Goal: Information Seeking & Learning: Learn about a topic

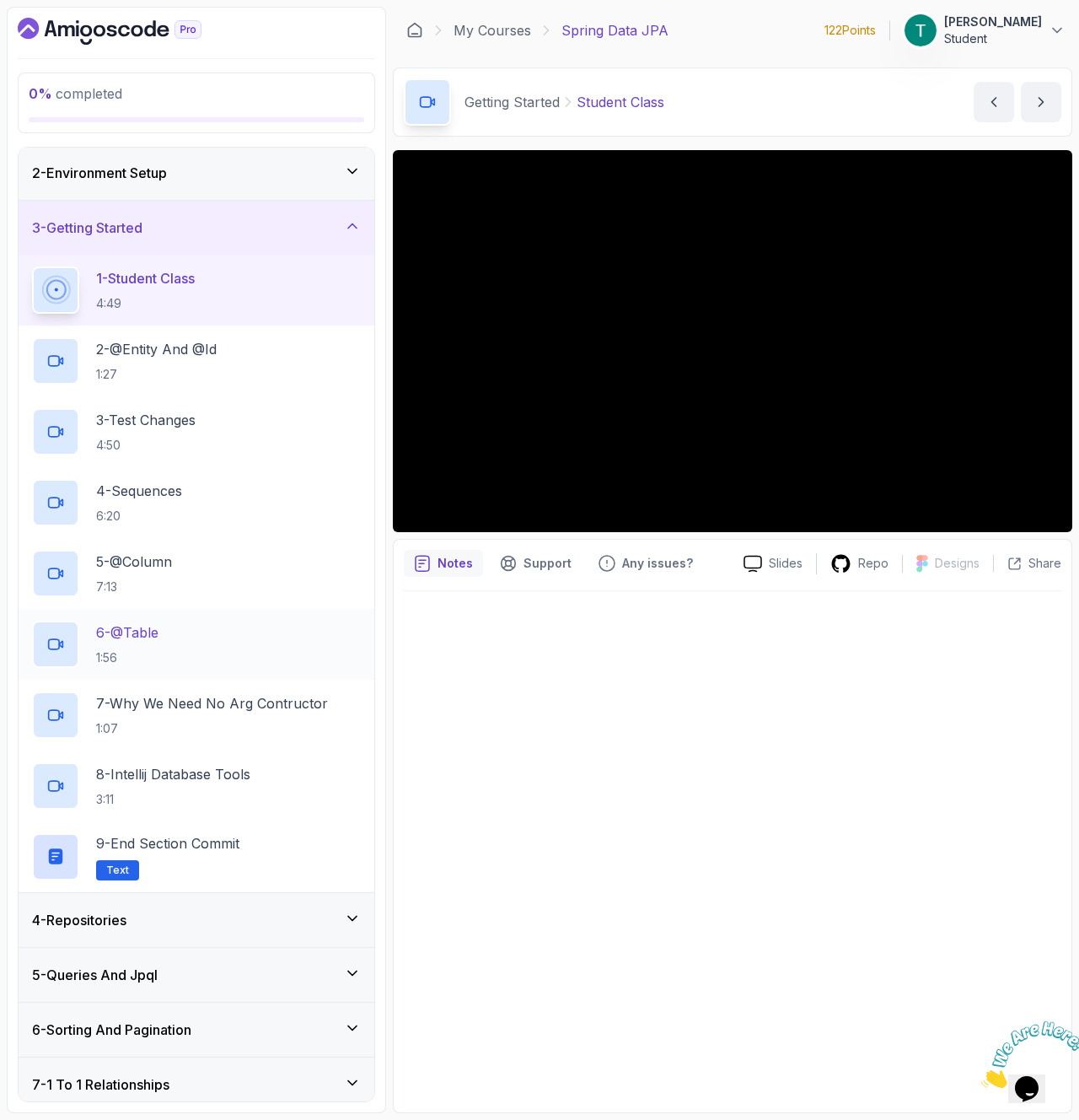
scroll to position [59, 0]
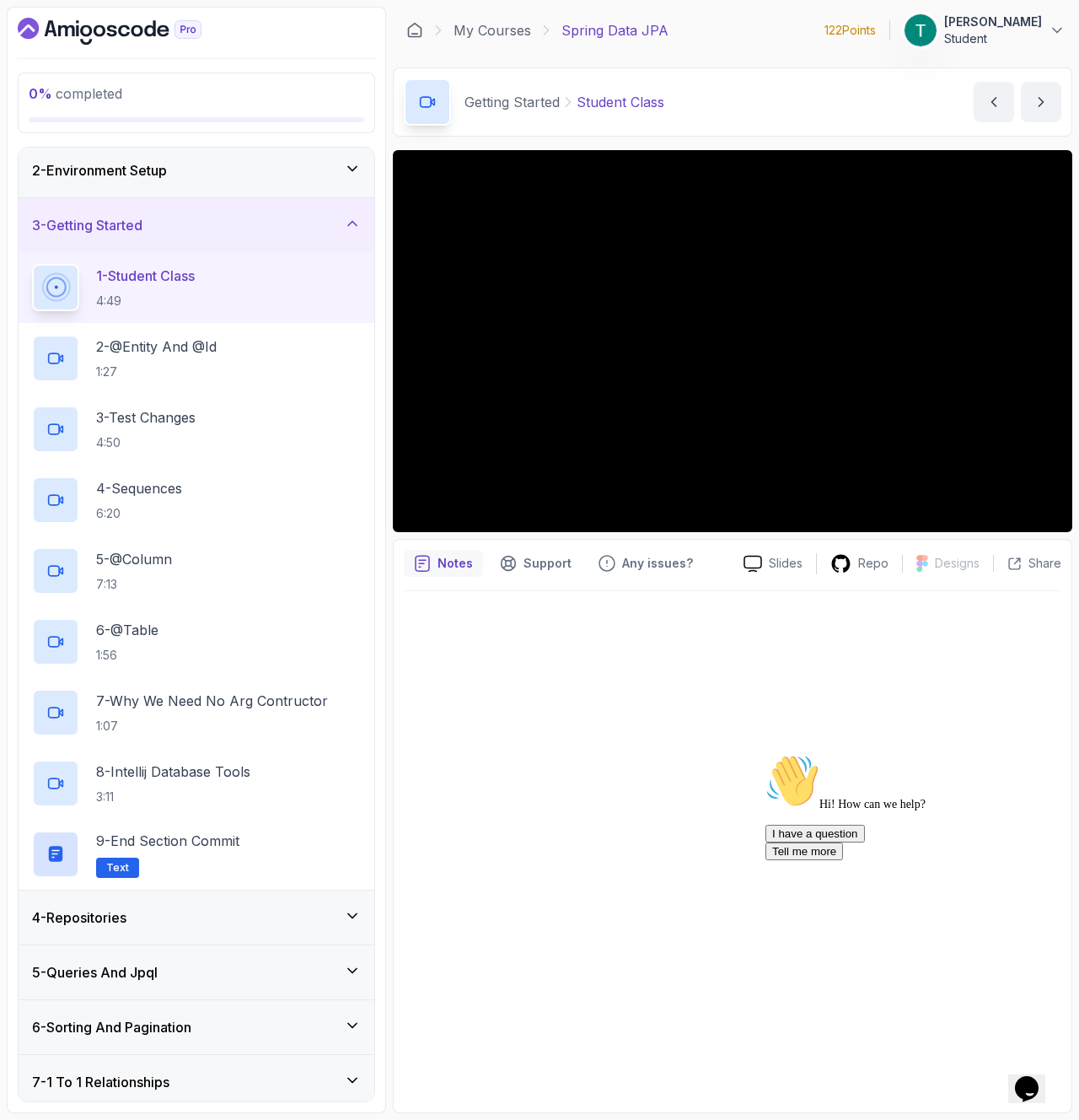
click at [211, 891] on div "4 - Repositories" at bounding box center [197, 918] width 355 height 54
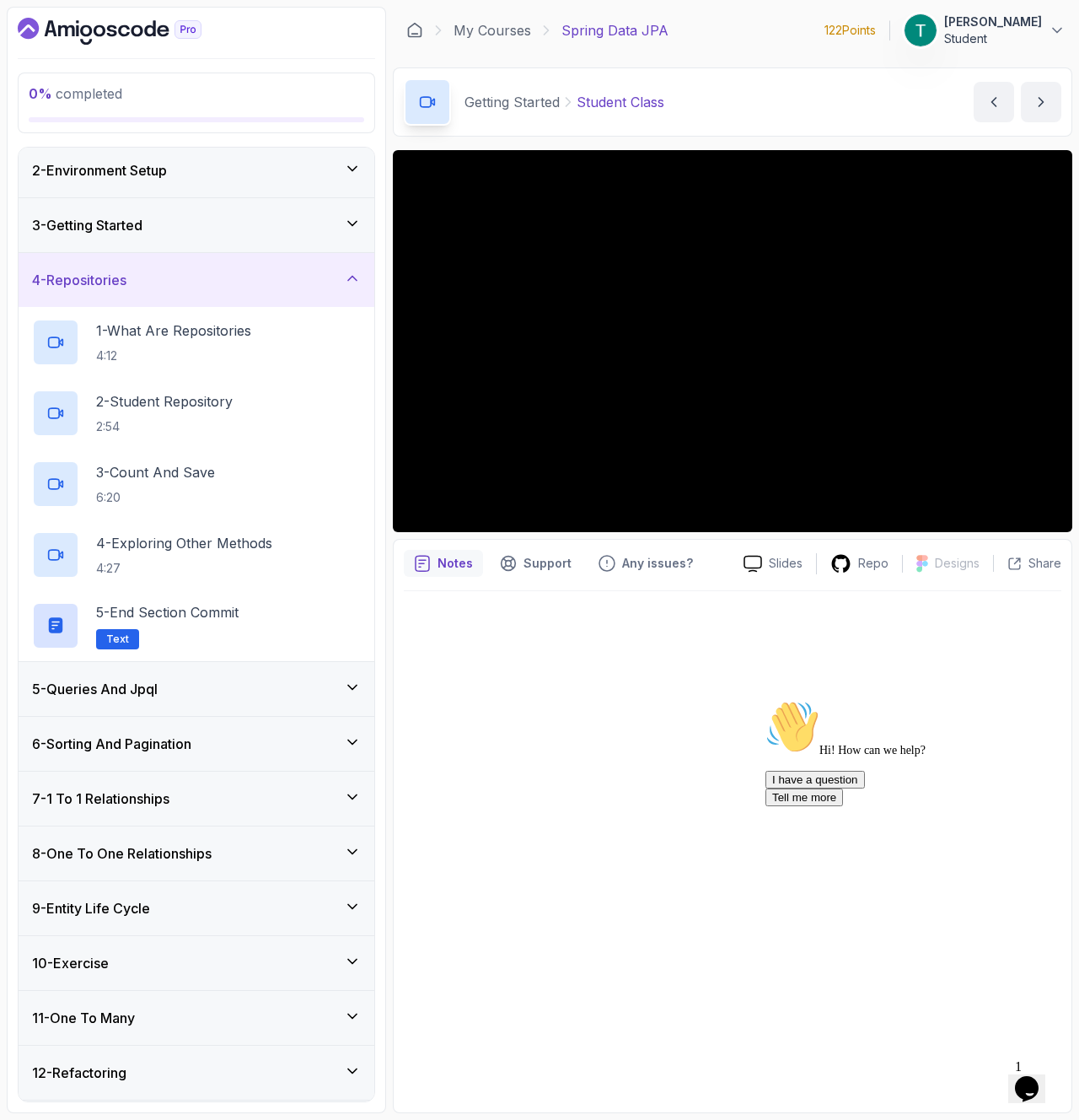
click at [200, 676] on div "5 - Queries And Jpql" at bounding box center [197, 690] width 355 height 54
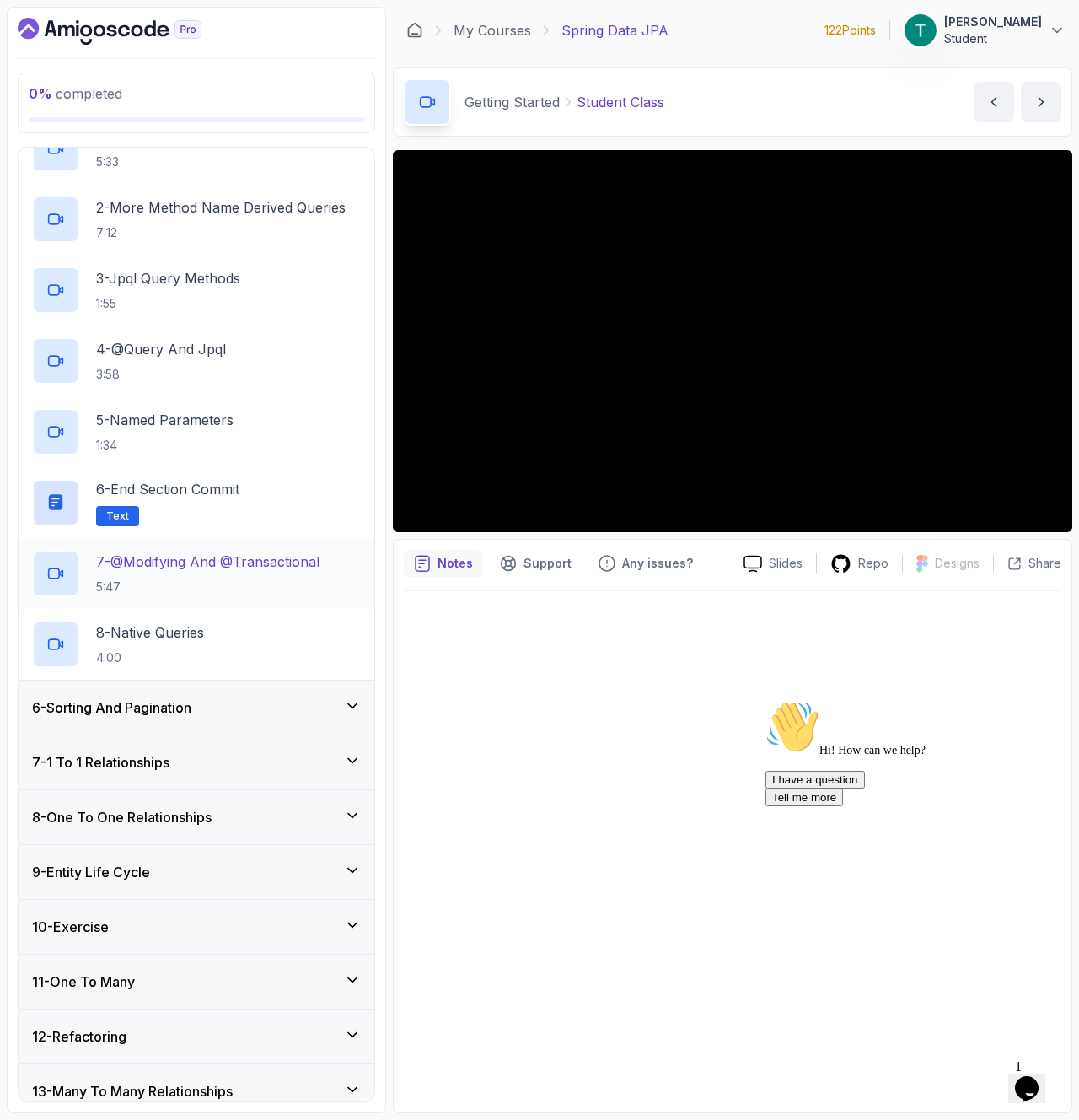
scroll to position [0, 0]
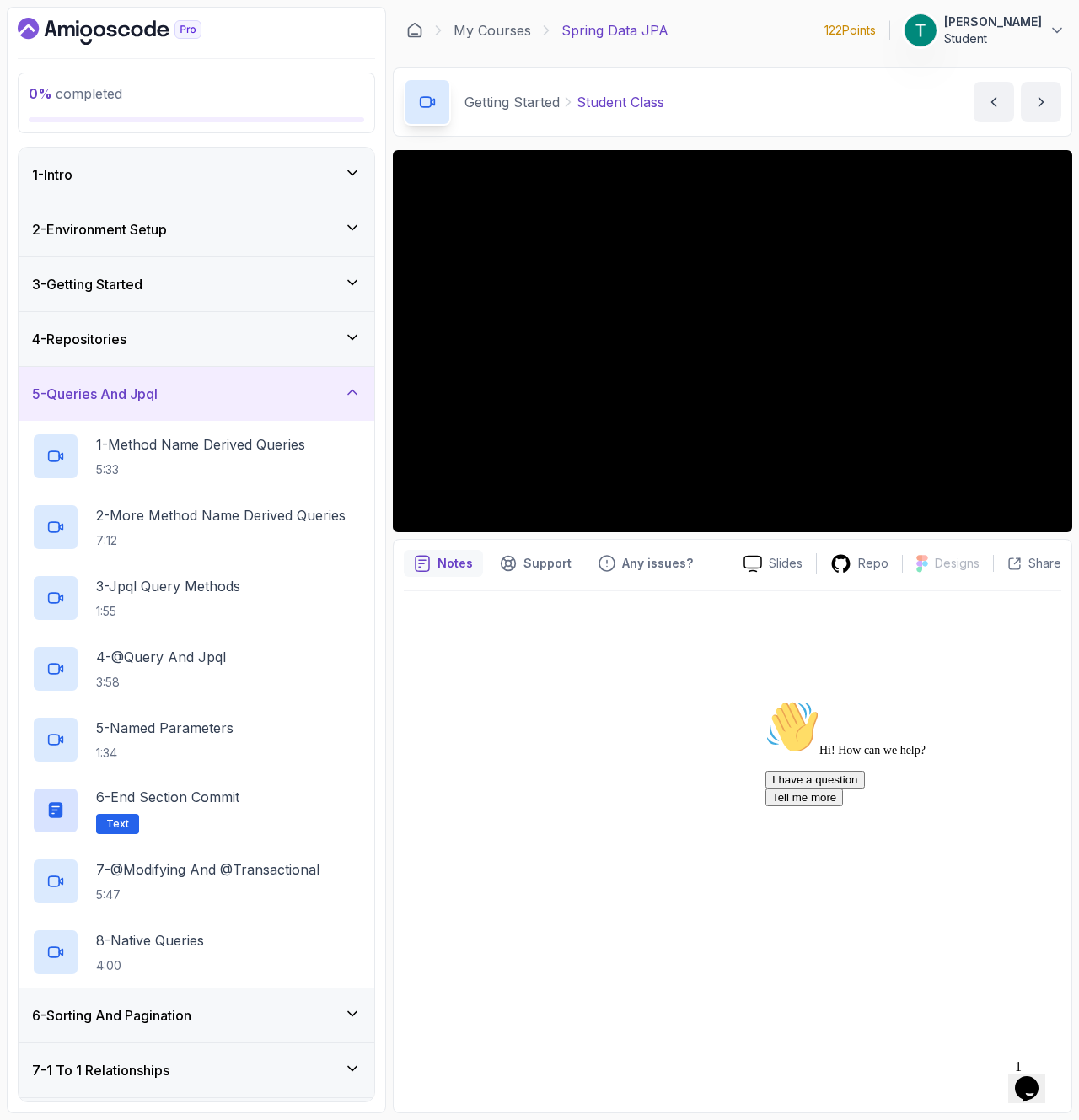
click at [149, 353] on div "4 - Repositories" at bounding box center [197, 339] width 355 height 54
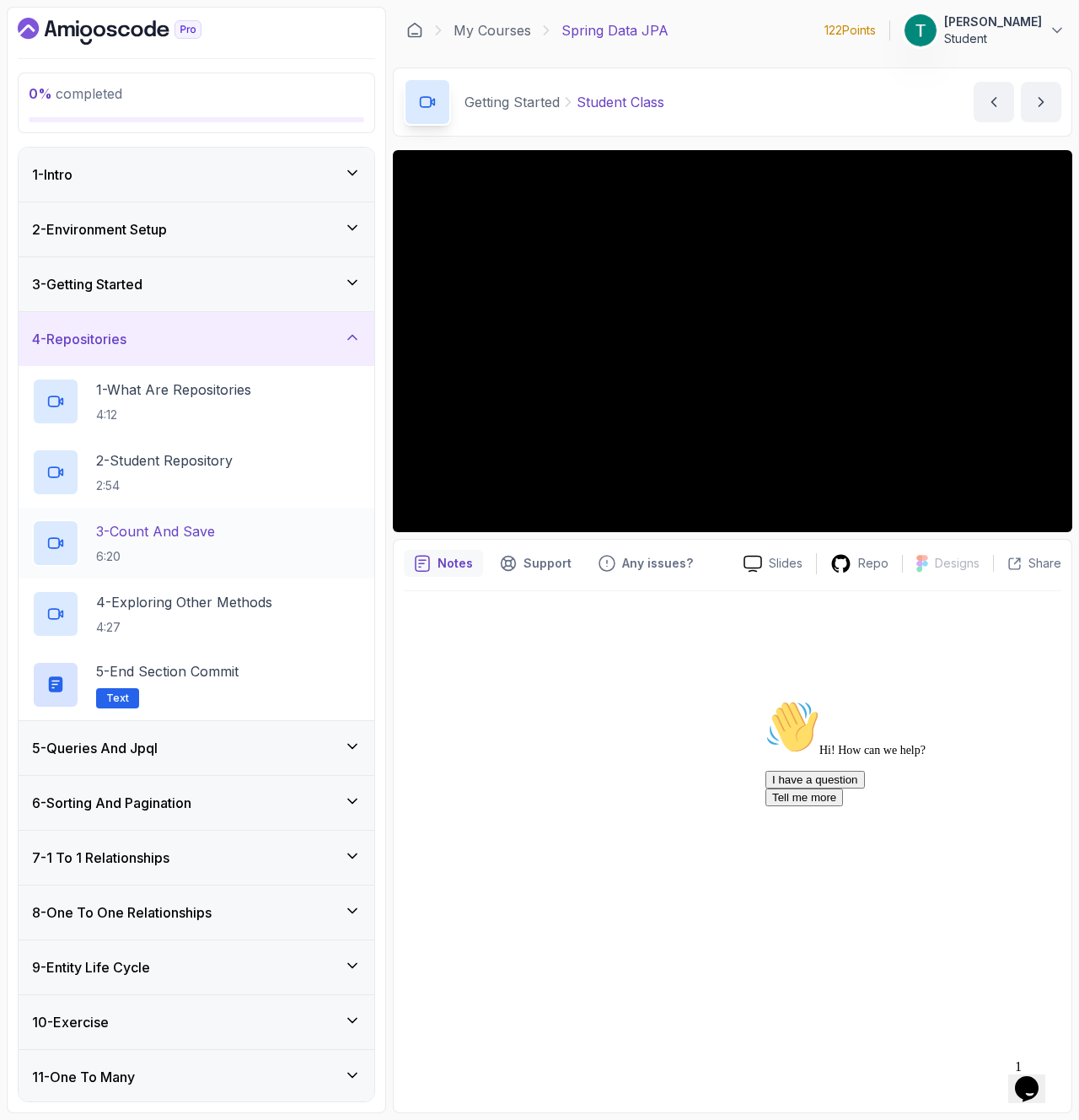
click at [191, 527] on p "3 - Count And Save" at bounding box center [156, 532] width 119 height 20
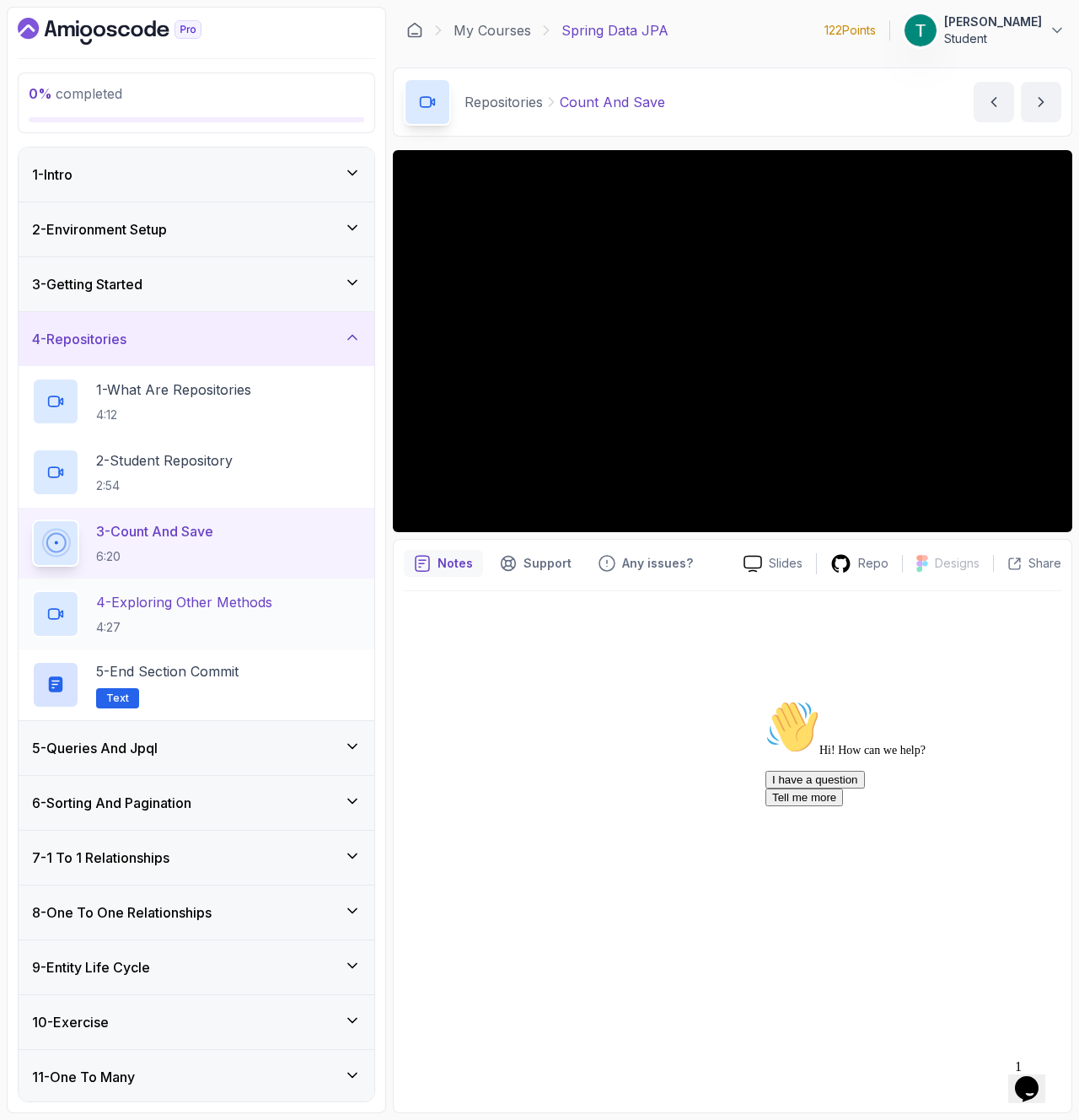
click at [257, 632] on p "4:27" at bounding box center [184, 627] width 176 height 17
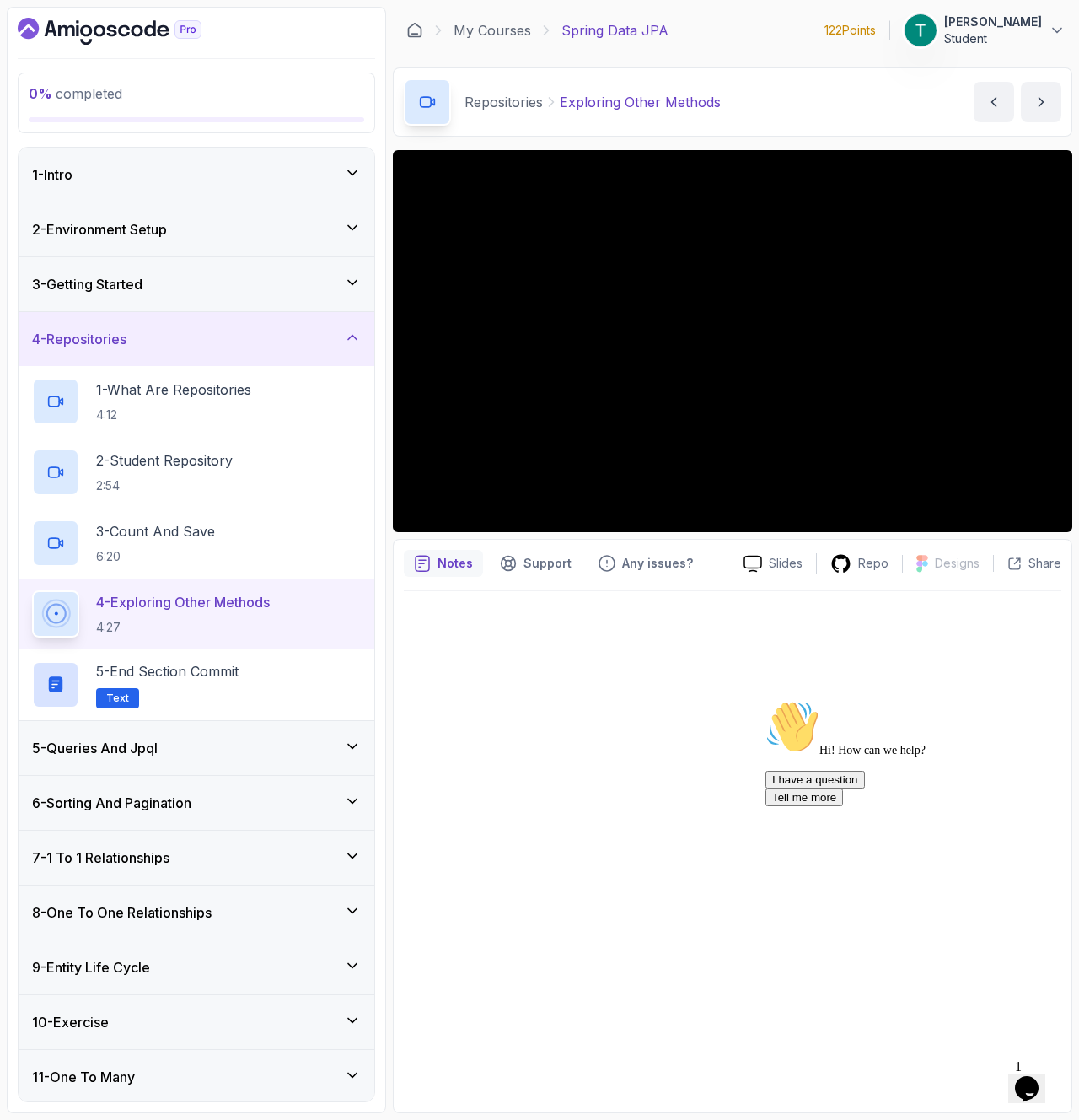
click at [244, 735] on div "5 - Queries And Jpql" at bounding box center [197, 748] width 355 height 54
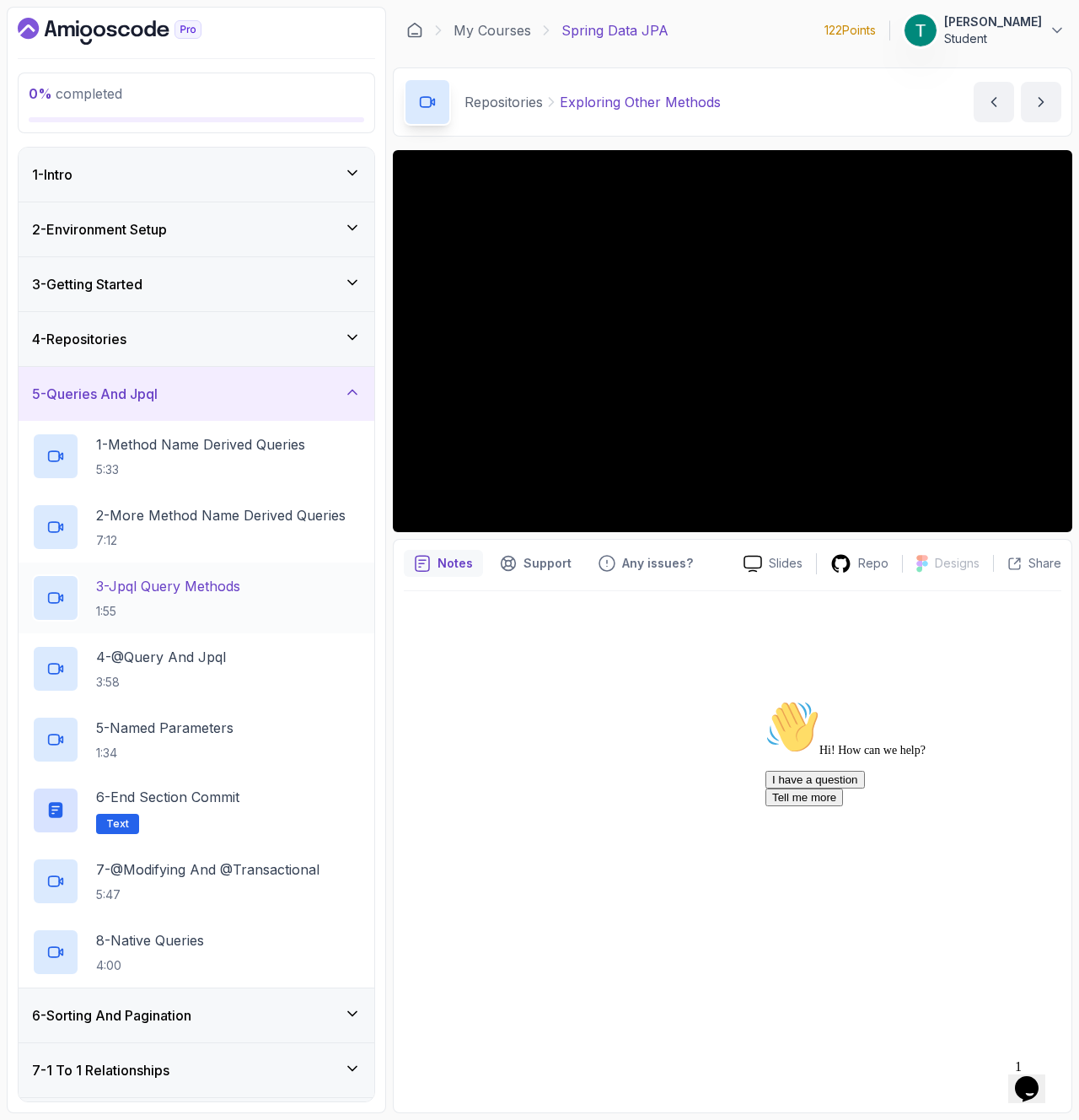
click at [213, 590] on p "3 - Jpql Query Methods" at bounding box center [169, 586] width 144 height 20
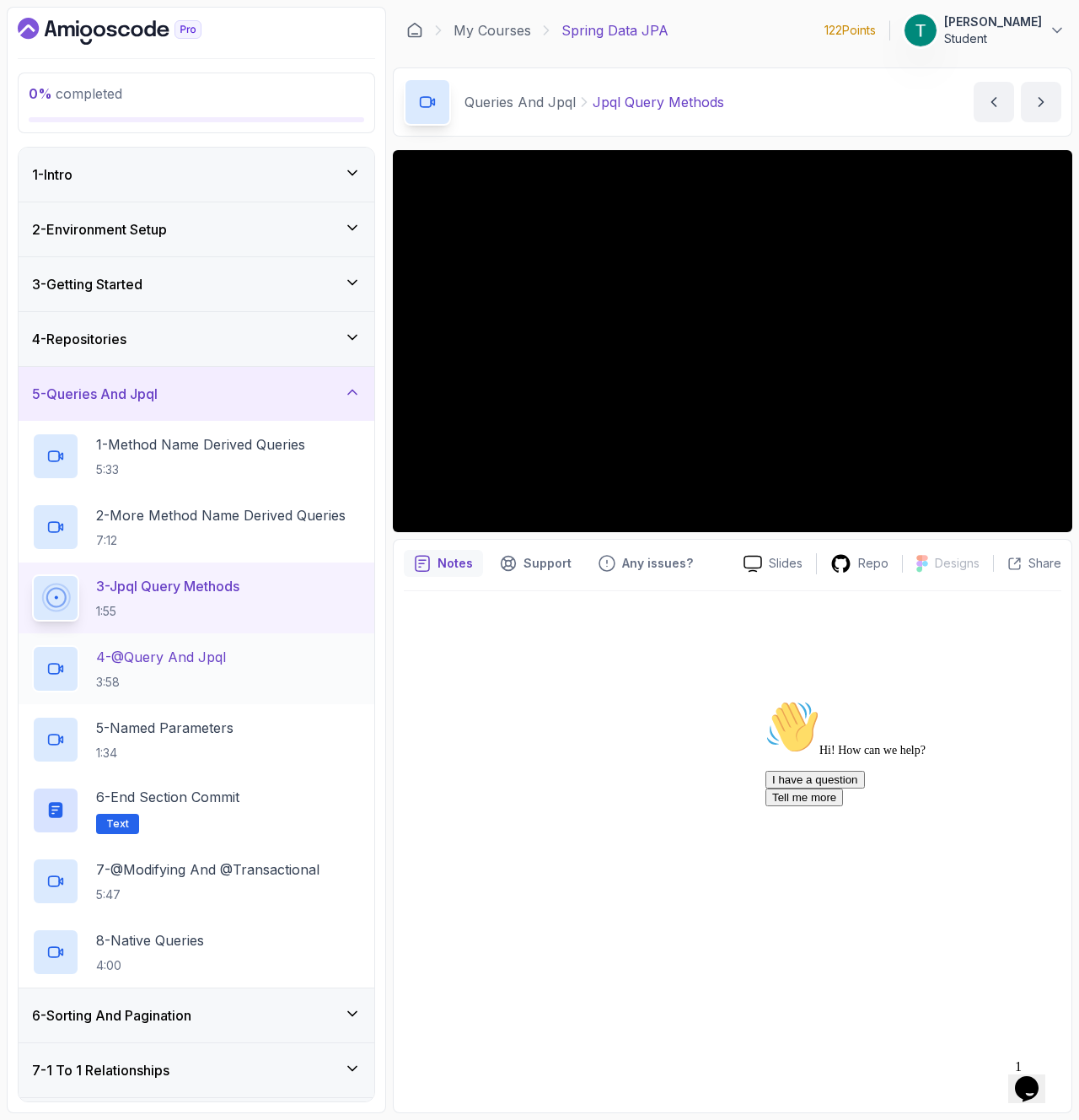
click at [276, 647] on div "4 - @Query And Jpql 3:58" at bounding box center [197, 669] width 329 height 47
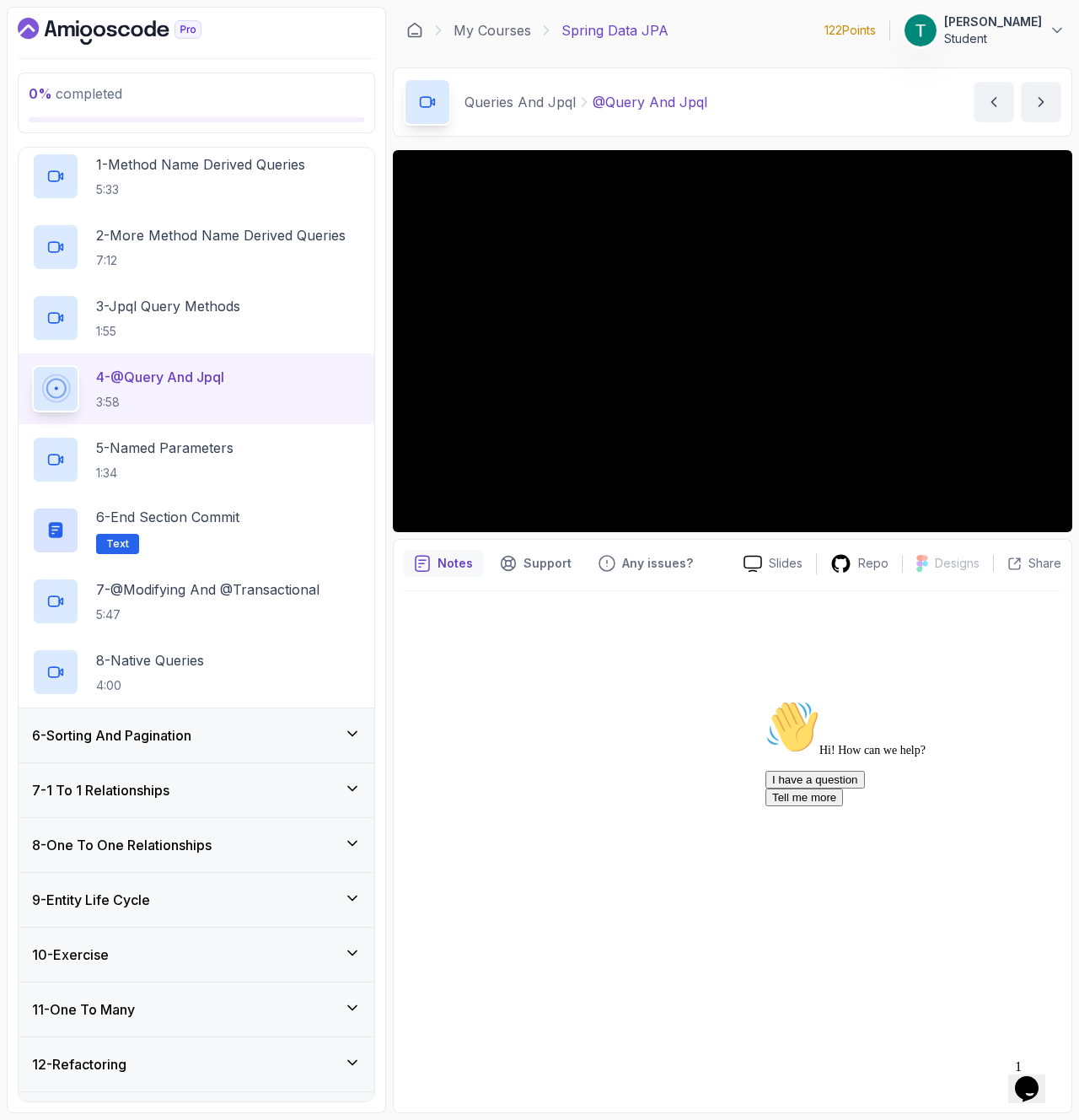
click at [208, 730] on div "6 - Sorting And Pagination" at bounding box center [197, 736] width 329 height 20
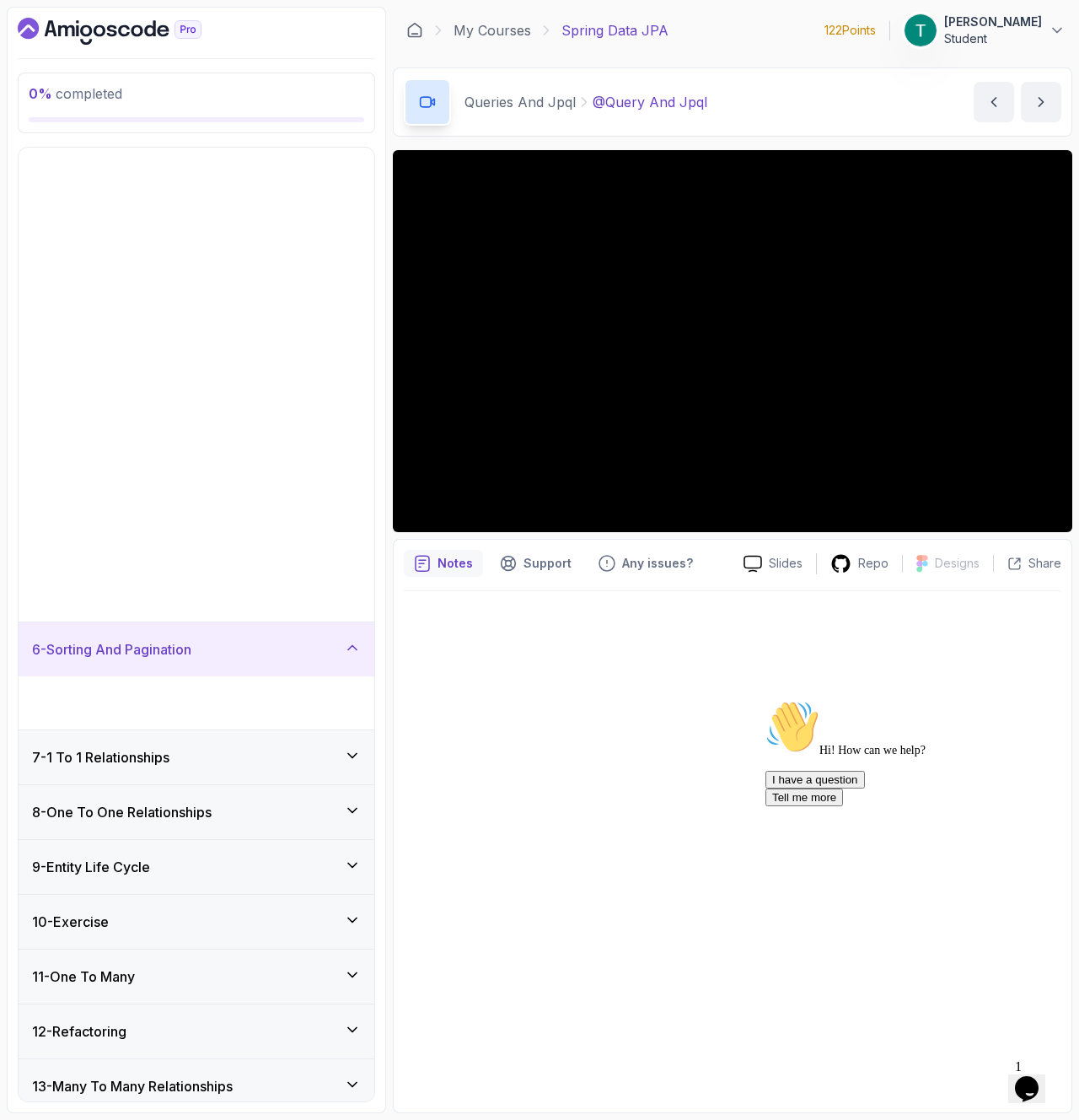
scroll to position [197, 0]
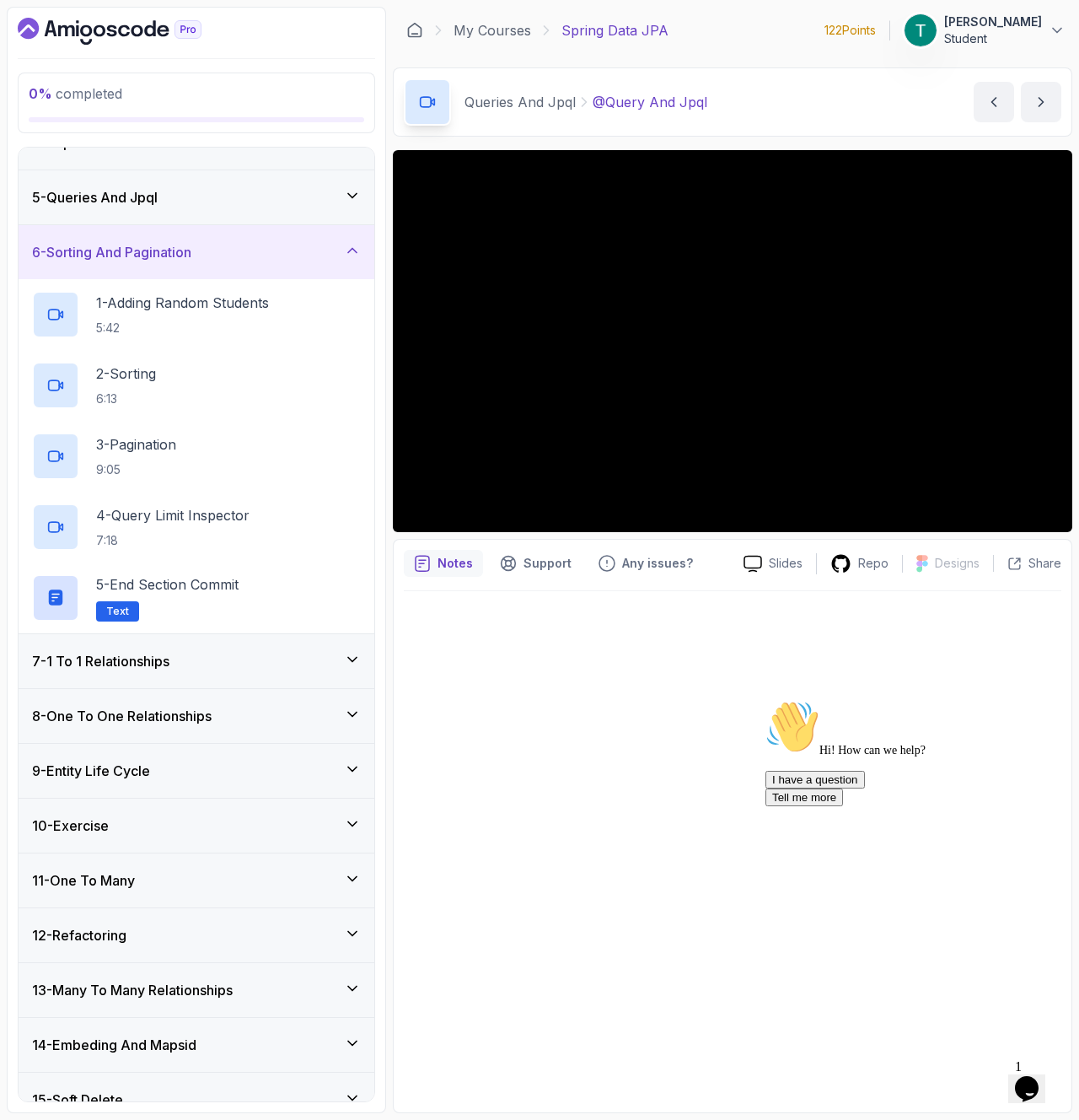
click at [191, 653] on div "7 - 1 To 1 Relationships" at bounding box center [197, 662] width 329 height 20
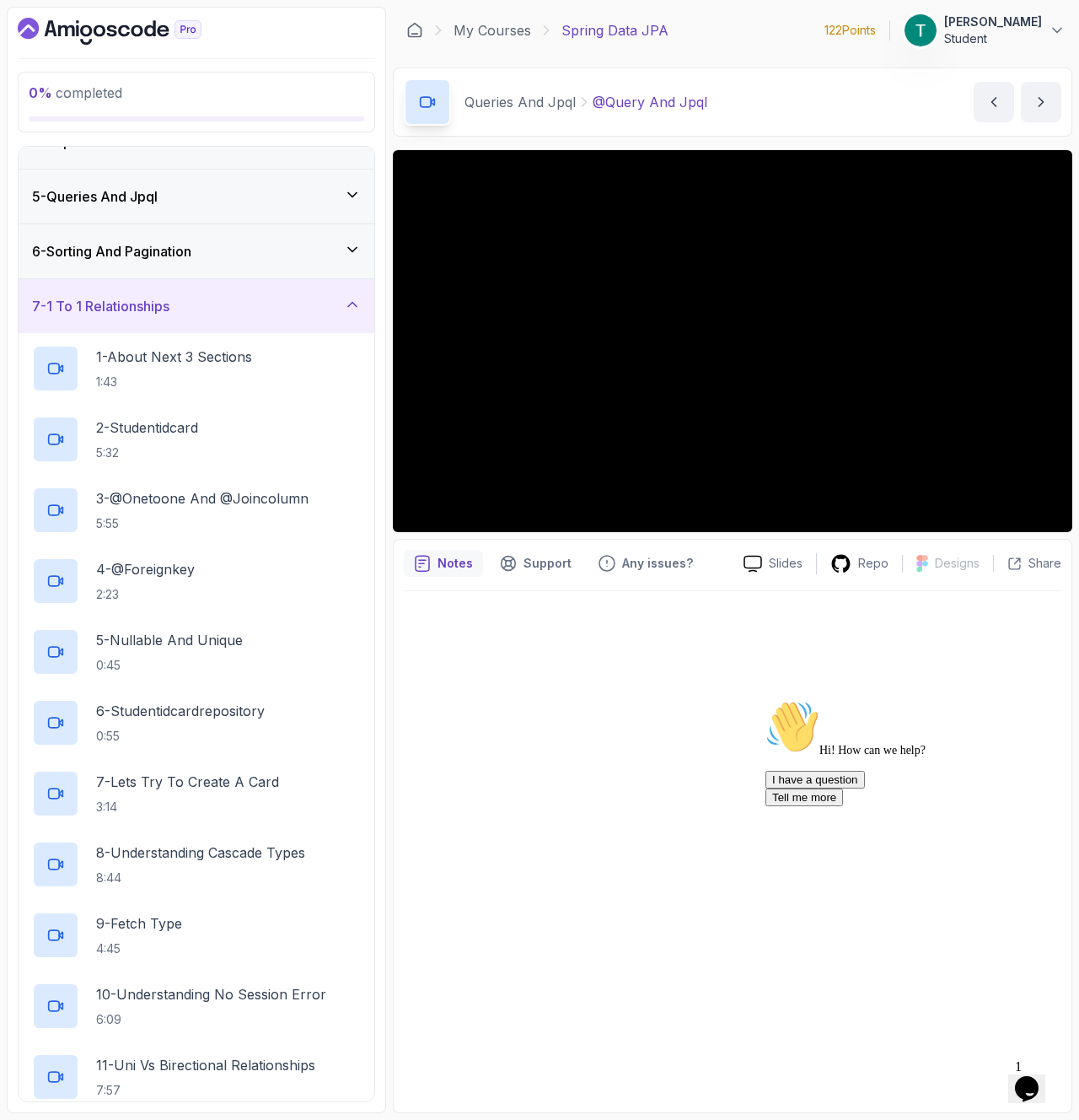
click at [239, 319] on div "7 - 1 To 1 Relationships" at bounding box center [197, 306] width 355 height 54
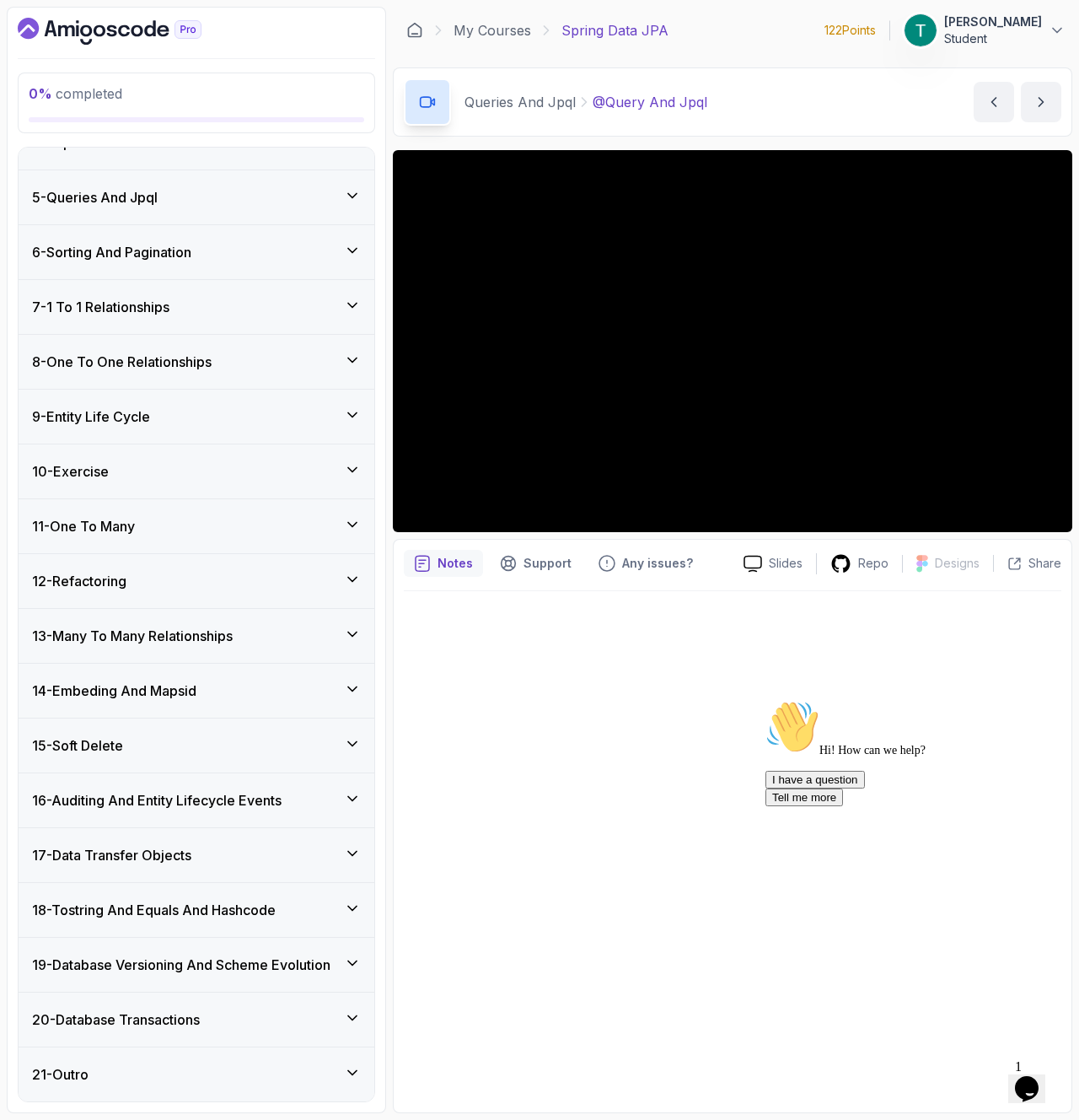
scroll to position [0, 0]
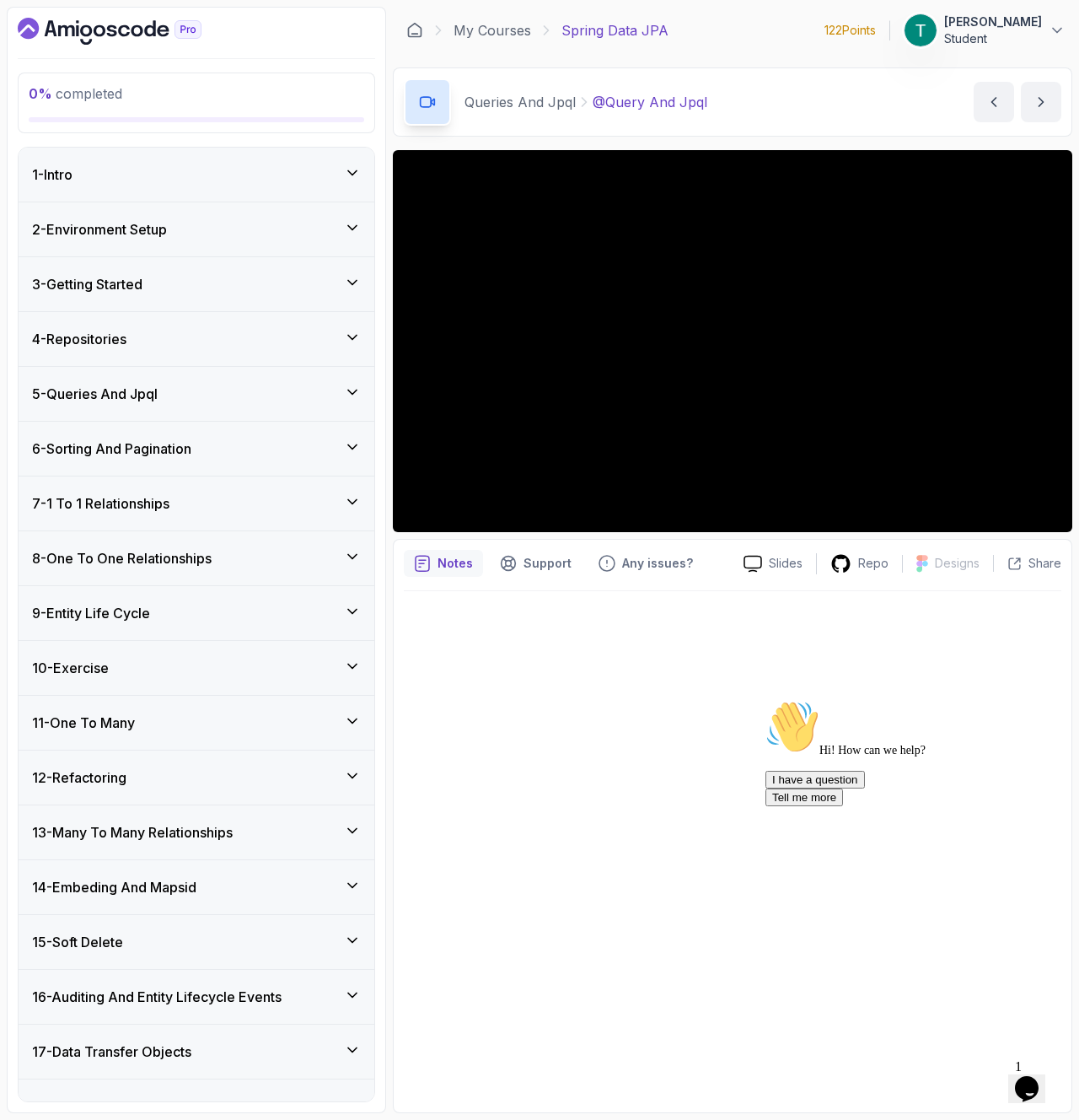
click at [228, 338] on div "4 - Repositories" at bounding box center [197, 339] width 329 height 20
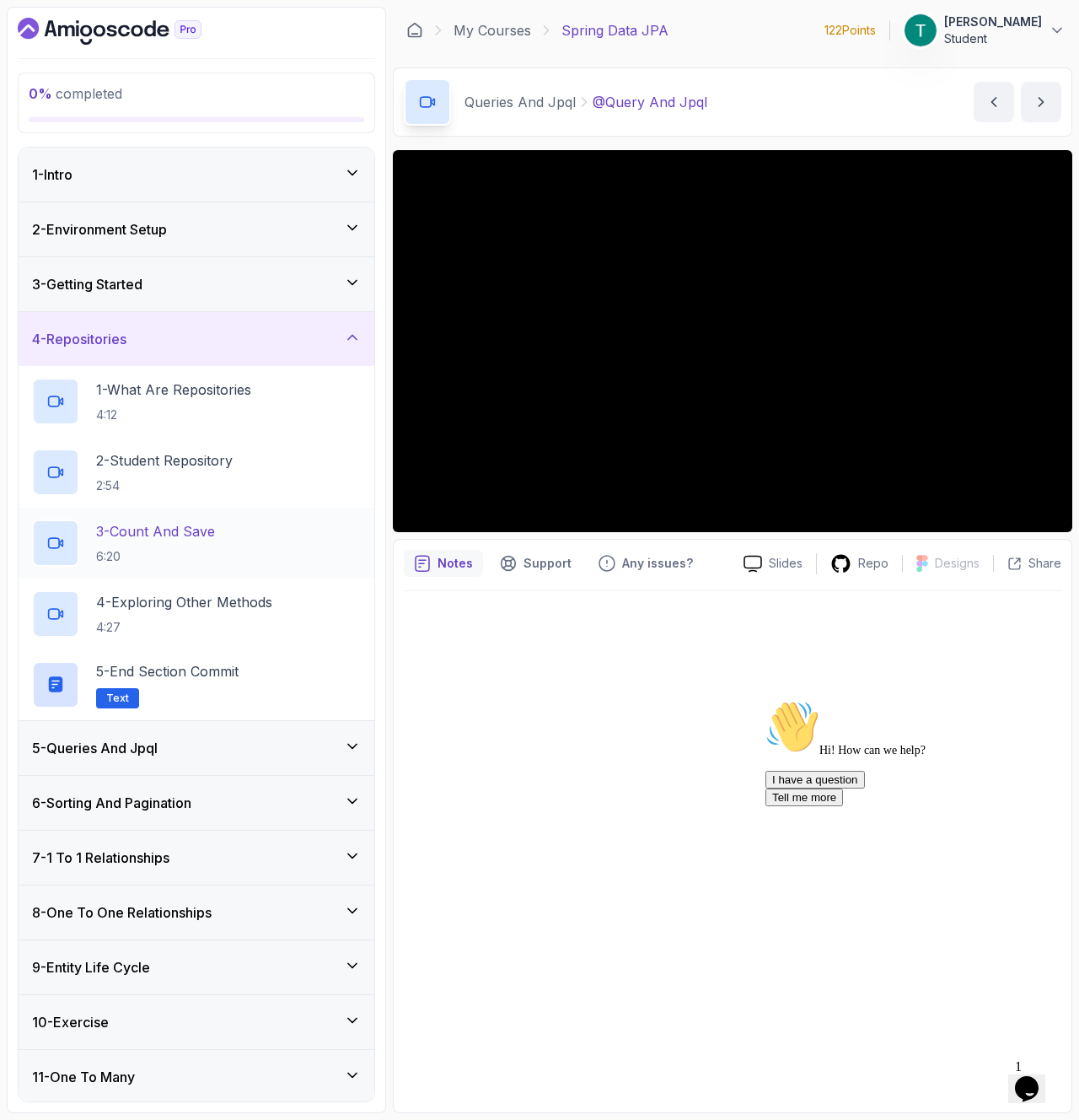
click at [215, 535] on p "3 - Count And Save" at bounding box center [156, 532] width 119 height 20
